Goal: Task Accomplishment & Management: Manage account settings

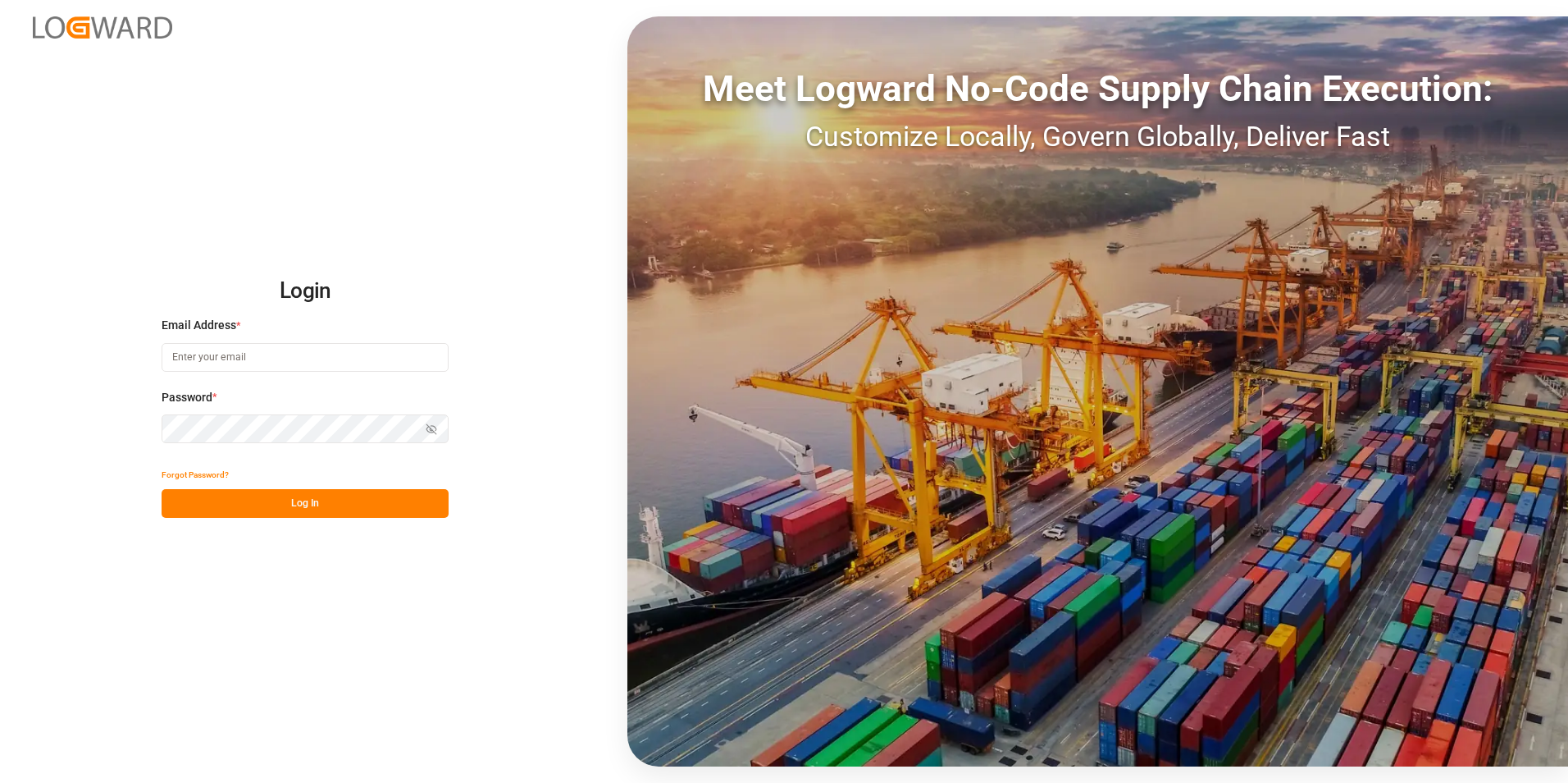
type input "[PERSON_NAME][EMAIL_ADDRESS][PERSON_NAME][DOMAIN_NAME]"
click at [209, 504] on button "Log In" at bounding box center [304, 503] width 287 height 29
click at [207, 494] on button "Log In" at bounding box center [304, 503] width 287 height 29
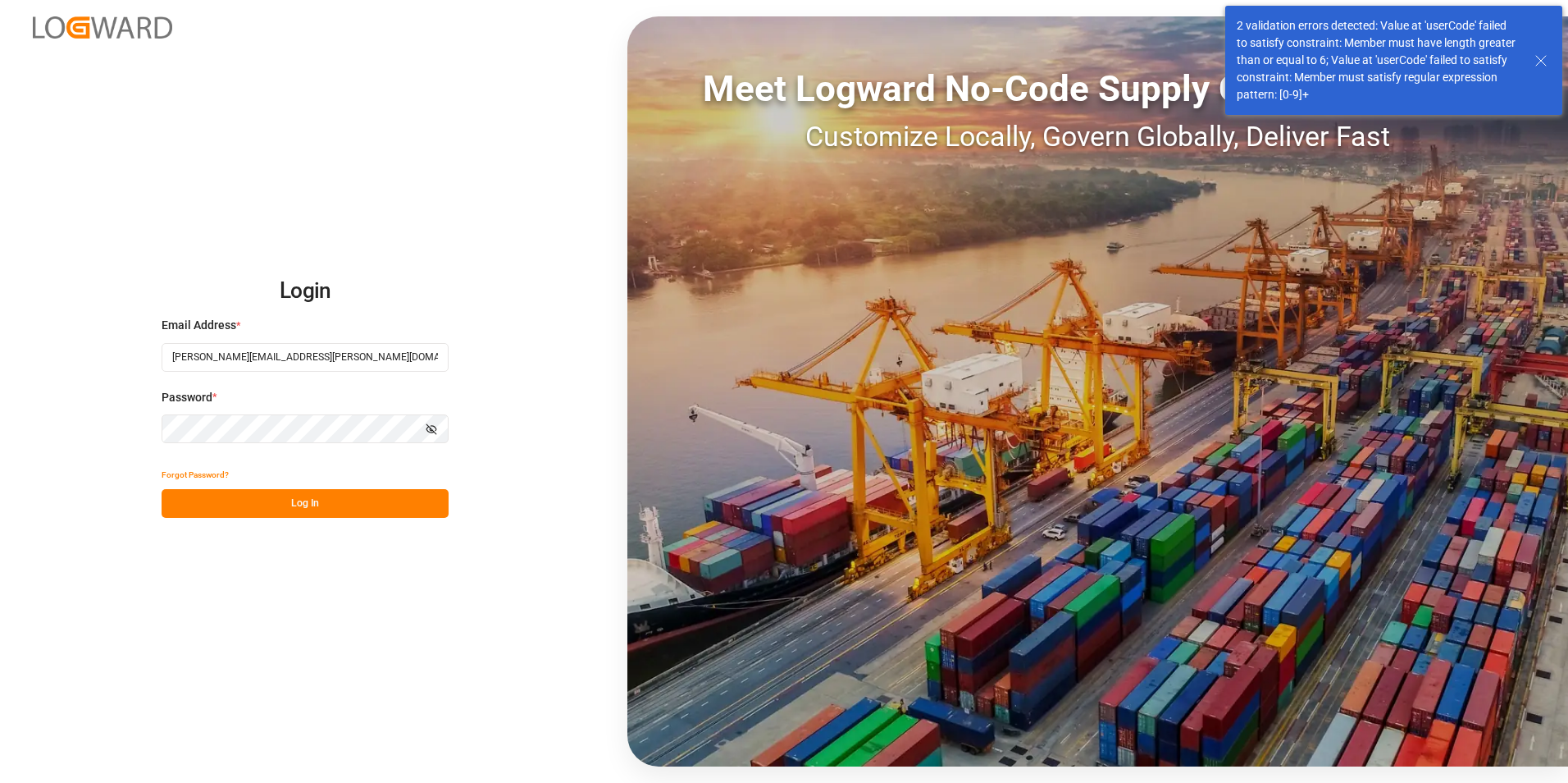
click at [1539, 60] on icon at bounding box center [1540, 60] width 20 height 20
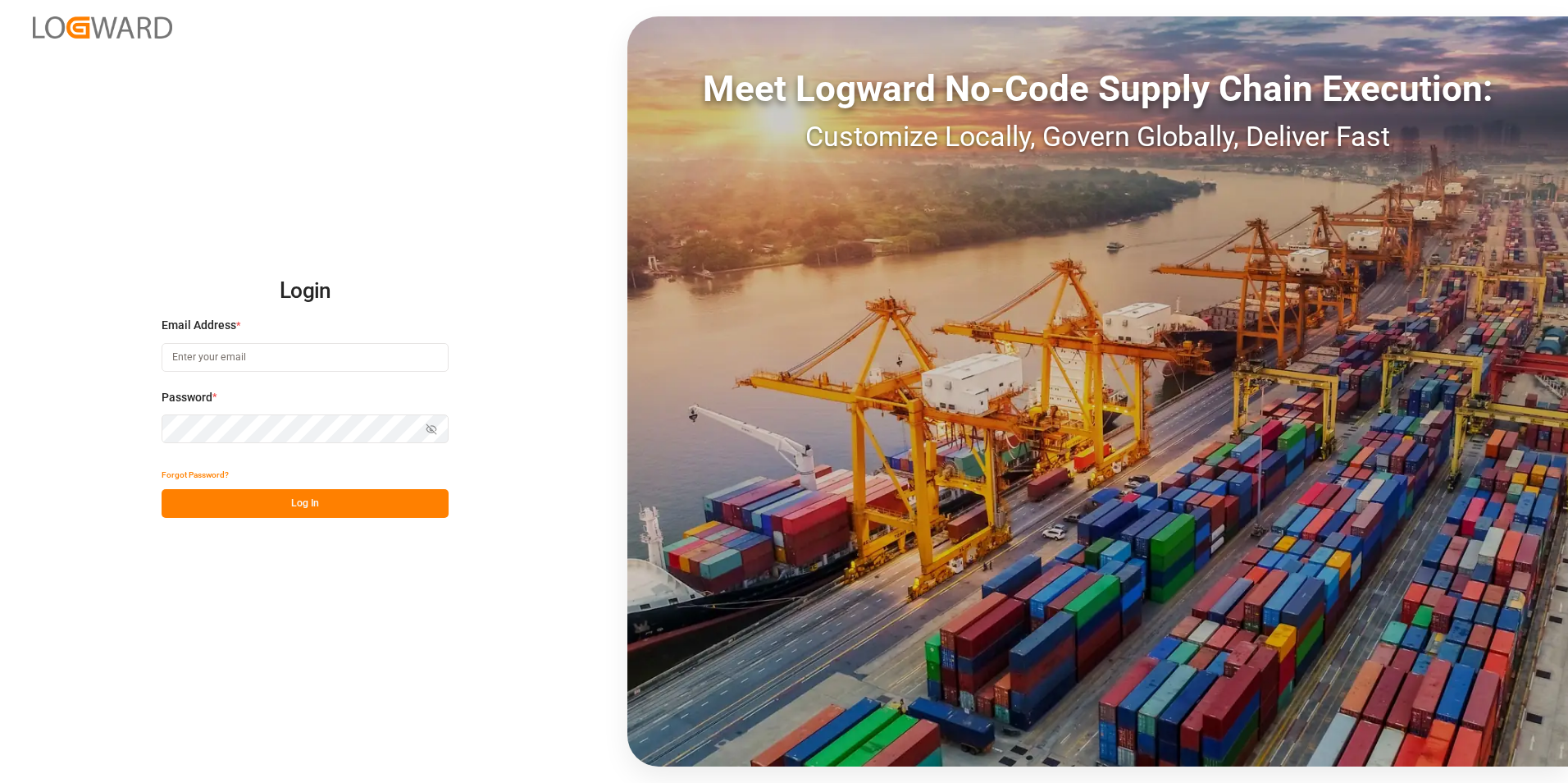
type input "[PERSON_NAME][EMAIL_ADDRESS][PERSON_NAME][DOMAIN_NAME]"
click at [261, 344] on input "[PERSON_NAME][EMAIL_ADDRESS][PERSON_NAME][DOMAIN_NAME]" at bounding box center [304, 357] width 287 height 29
drag, startPoint x: 346, startPoint y: 356, endPoint x: 89, endPoint y: 361, distance: 257.0
click at [89, 361] on div "Login Email Address * robert.manelski@cofresco.com Password * Show password For…" at bounding box center [784, 392] width 1568 height 783
click at [432, 429] on icon "button" at bounding box center [431, 429] width 10 height 10
